Goal: Information Seeking & Learning: Learn about a topic

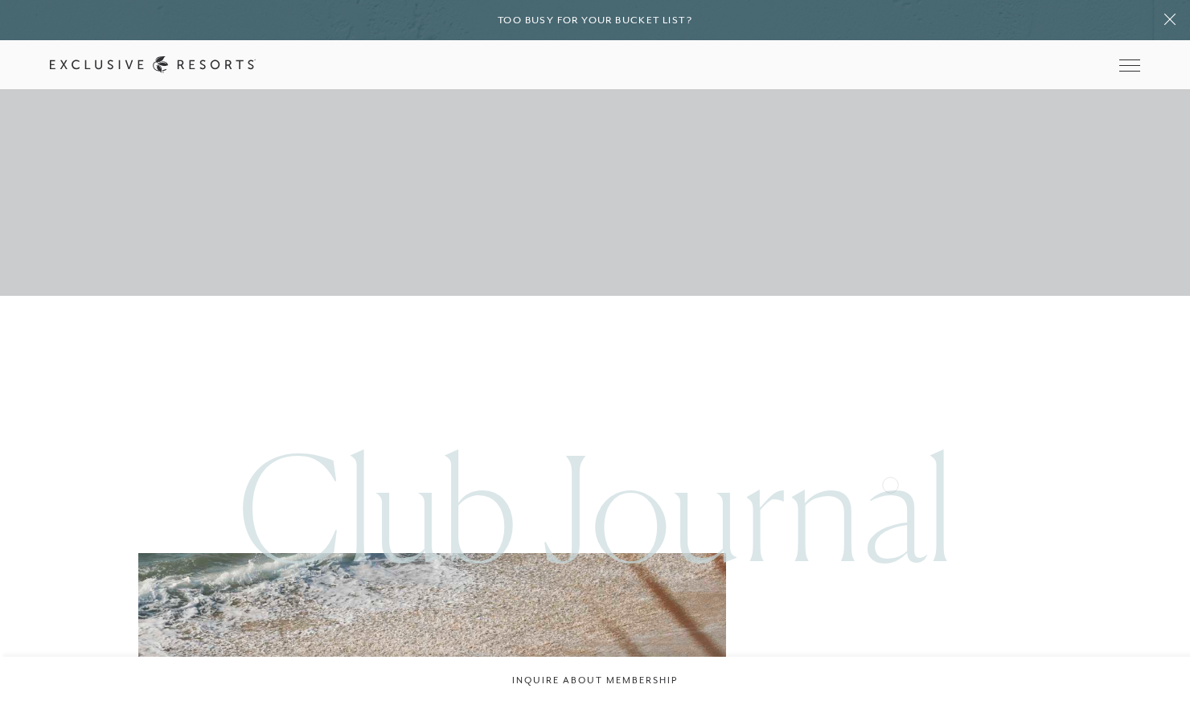
scroll to position [11715, 0]
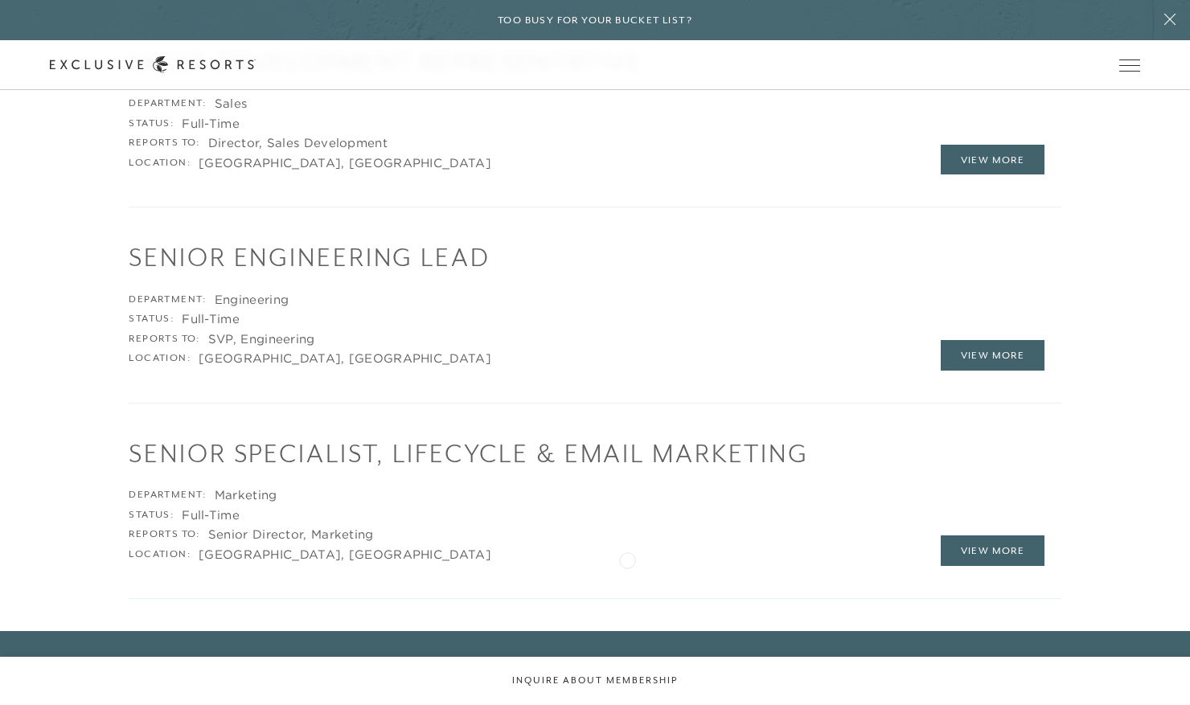
scroll to position [3061, 0]
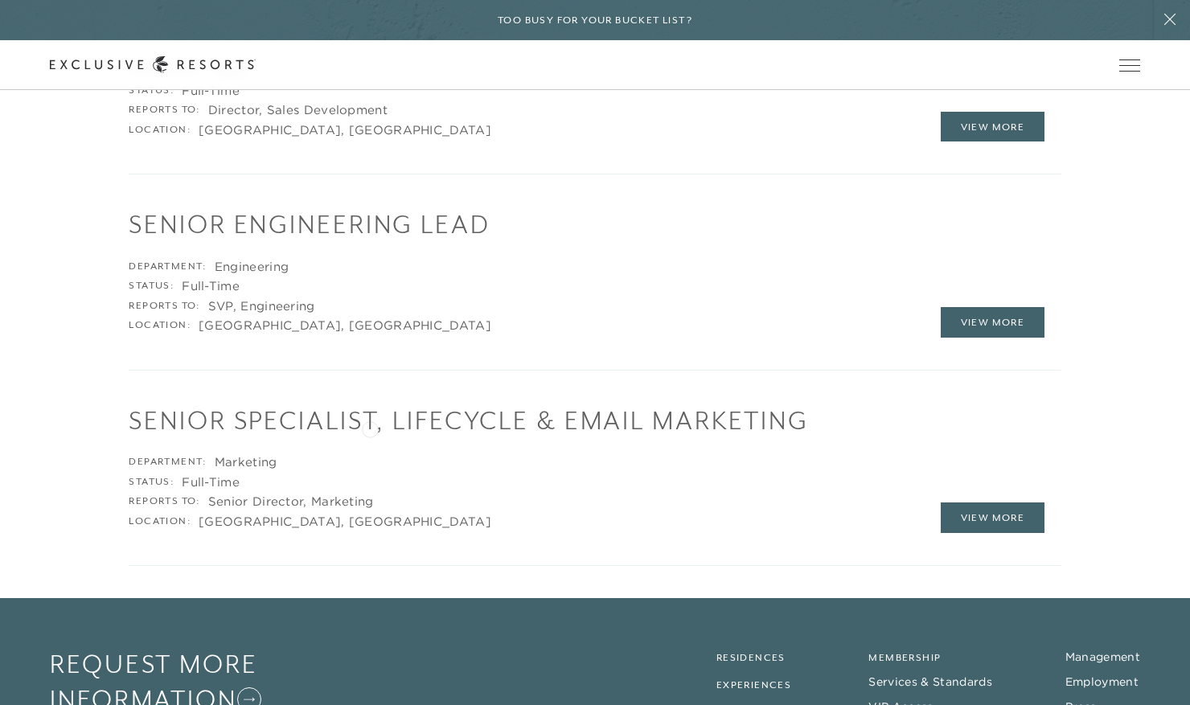
click at [370, 428] on h1 "Senior Specialist, Lifecycle & Email Marketing" at bounding box center [595, 420] width 932 height 35
click at [374, 419] on h1 "Senior Specialist, Lifecycle & Email Marketing" at bounding box center [595, 420] width 932 height 35
click at [477, 405] on h1 "Senior Specialist, Lifecycle & Email Marketing" at bounding box center [595, 420] width 932 height 35
click at [980, 523] on link "View More" at bounding box center [993, 517] width 105 height 31
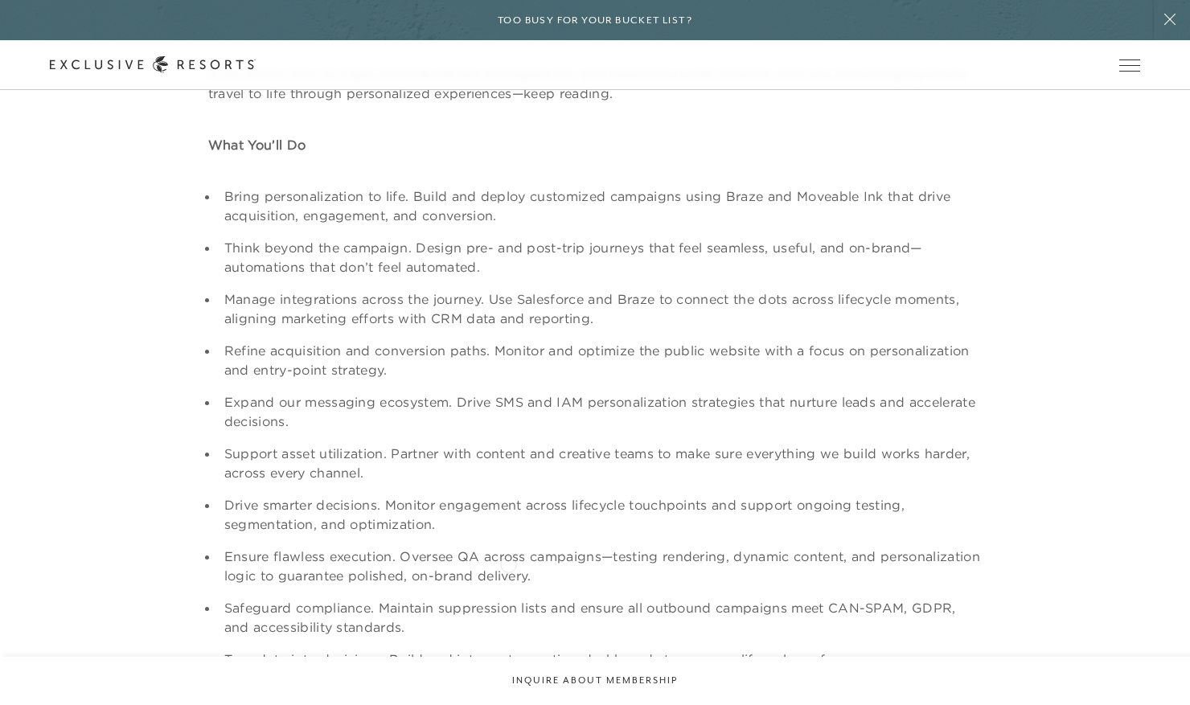
scroll to position [274, 0]
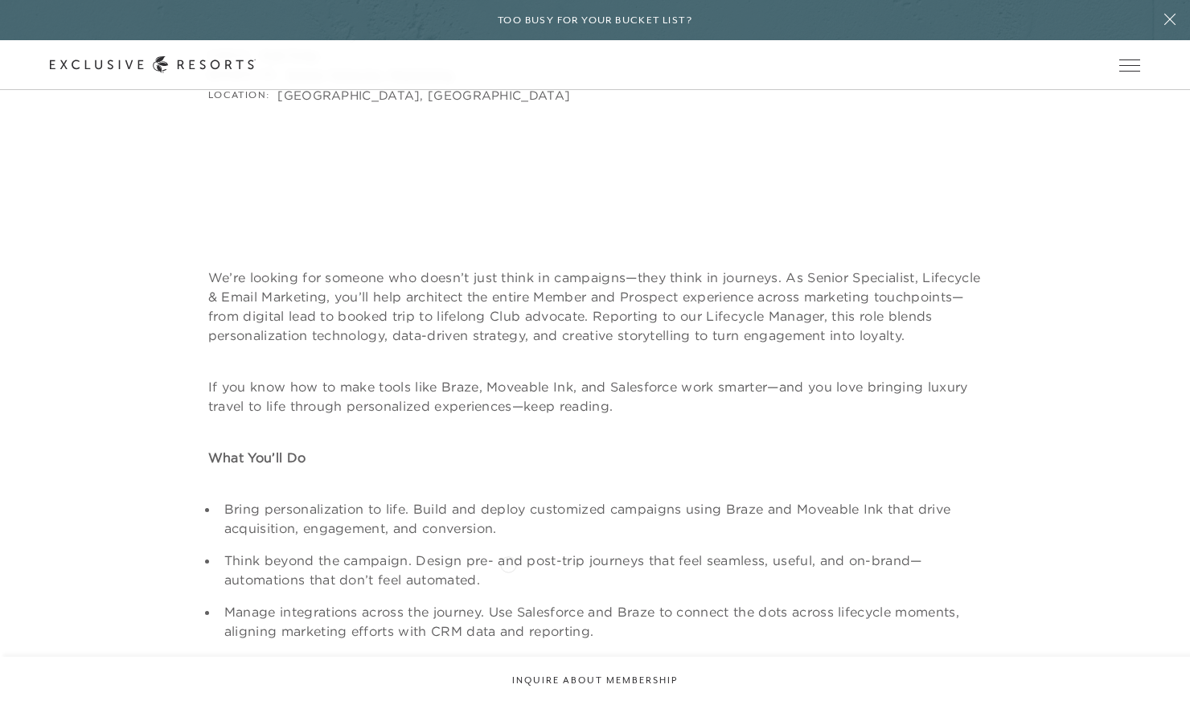
click at [508, 563] on li "Think beyond the campaign. Design pre- and post-trip journeys that feel seamles…" at bounding box center [600, 570] width 763 height 39
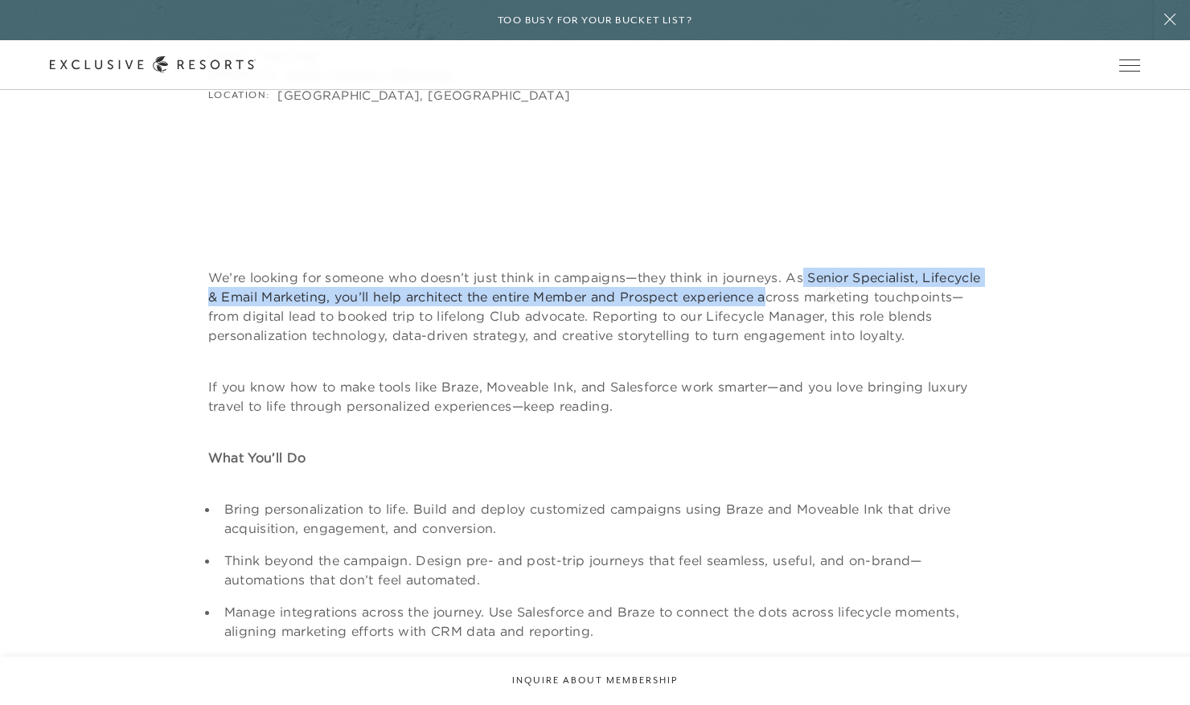
drag, startPoint x: 804, startPoint y: 272, endPoint x: 832, endPoint y: 293, distance: 35.5
click at [832, 293] on p "We’re looking for someone who doesn’t just think in campaigns—they think in jou…" at bounding box center [595, 306] width 774 height 77
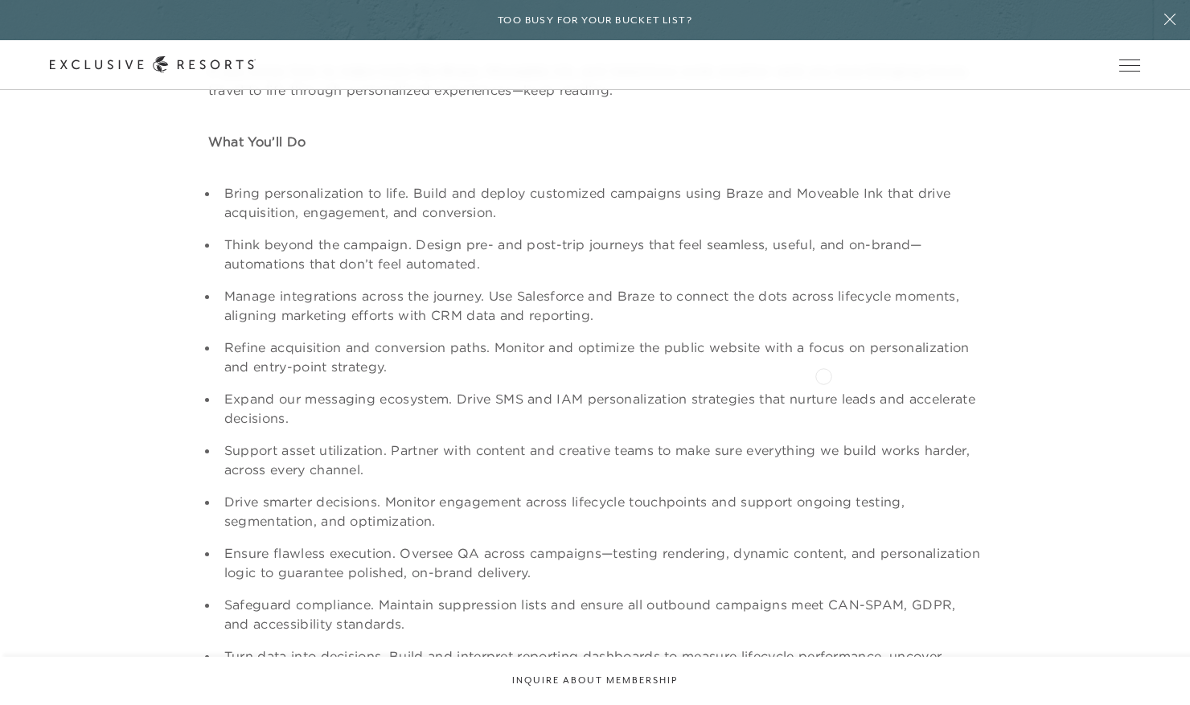
scroll to position [1547, 0]
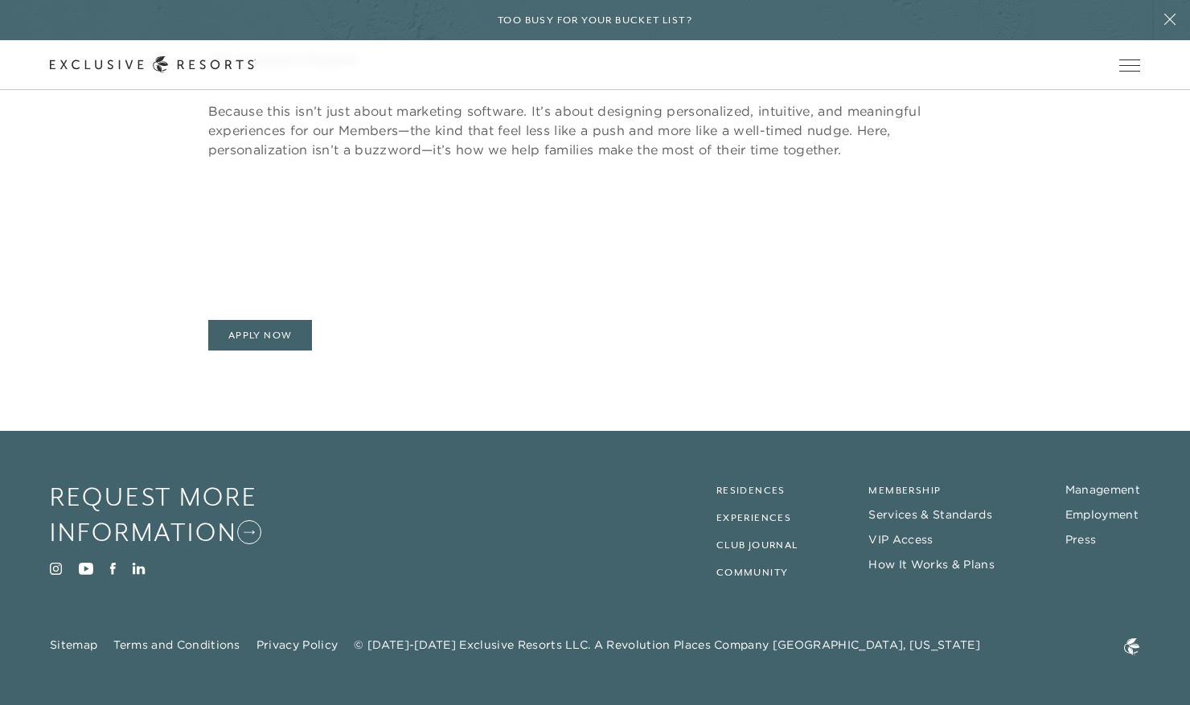
scroll to position [3228, 0]
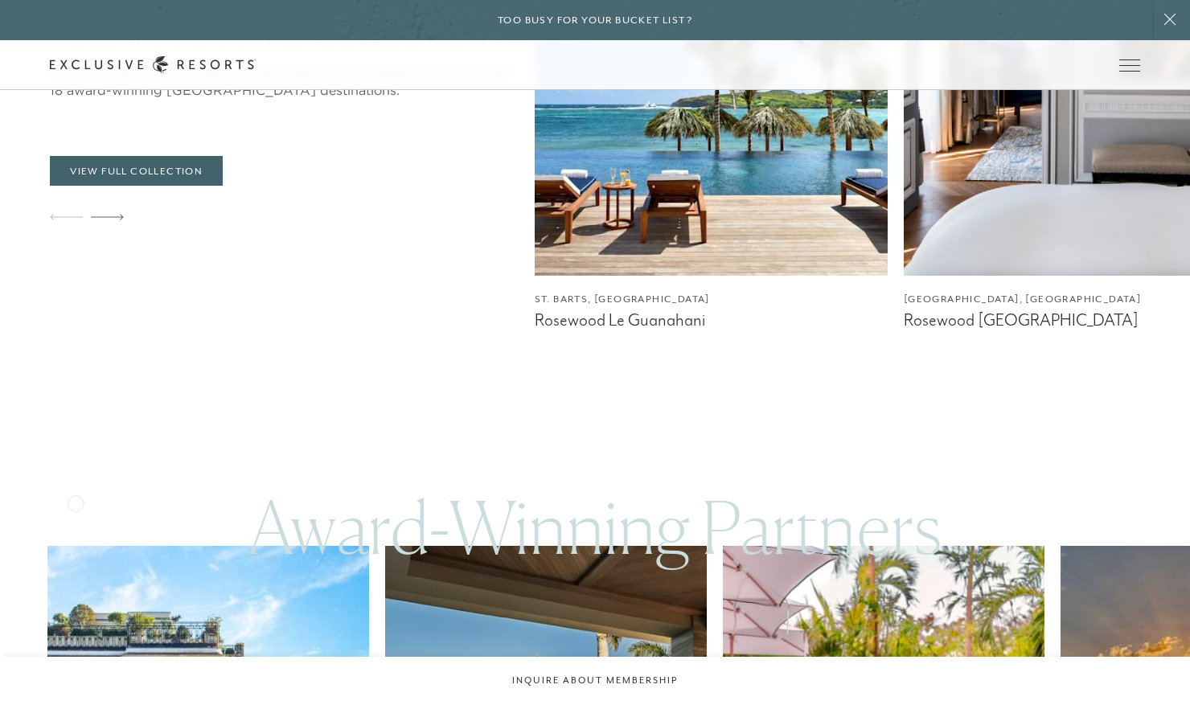
scroll to position [3316, 0]
